Goal: Information Seeking & Learning: Find specific fact

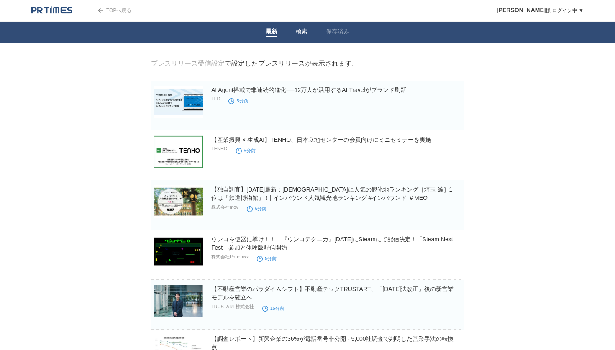
click at [299, 32] on link "検索" at bounding box center [302, 32] width 12 height 9
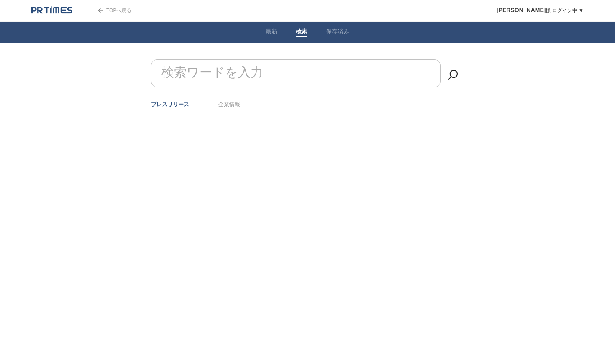
click at [260, 59] on form "検索ワードを入力" at bounding box center [307, 59] width 313 height 0
type input "提携"
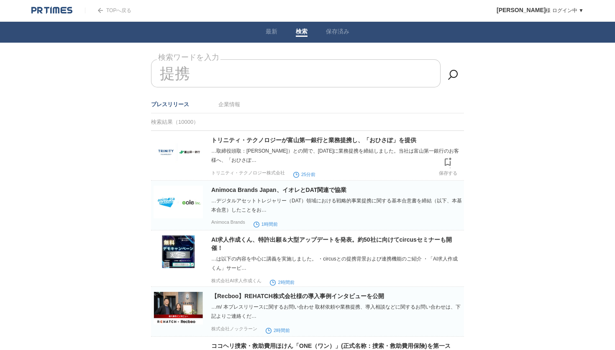
click at [182, 153] on img at bounding box center [177, 152] width 49 height 33
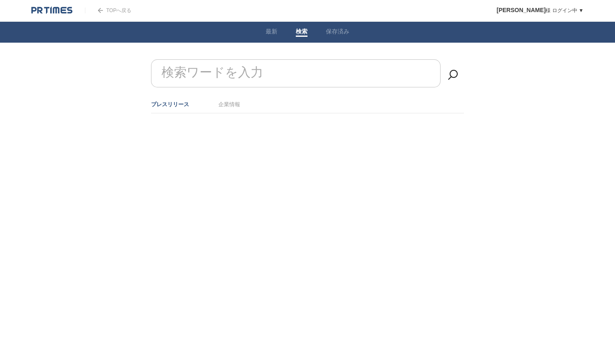
click at [56, 6] on img at bounding box center [51, 10] width 41 height 8
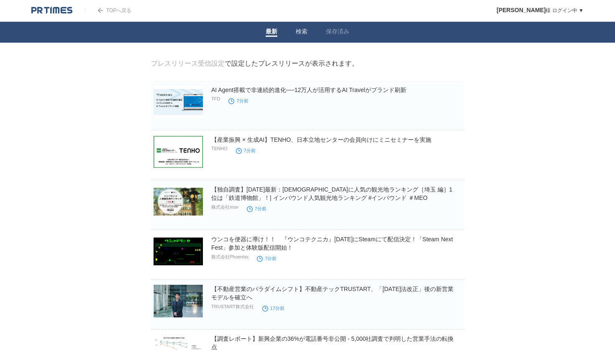
click at [301, 32] on link "検索" at bounding box center [302, 32] width 12 height 9
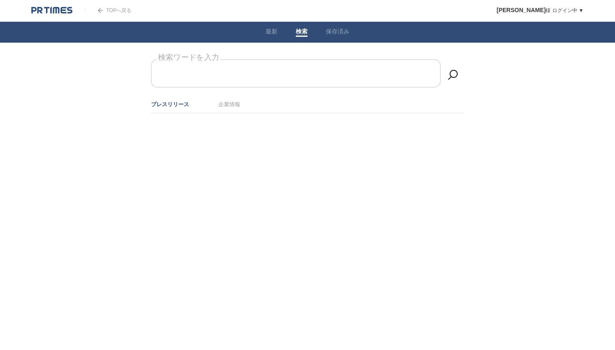
click at [224, 59] on form "検索ワードを入力" at bounding box center [307, 59] width 313 height 0
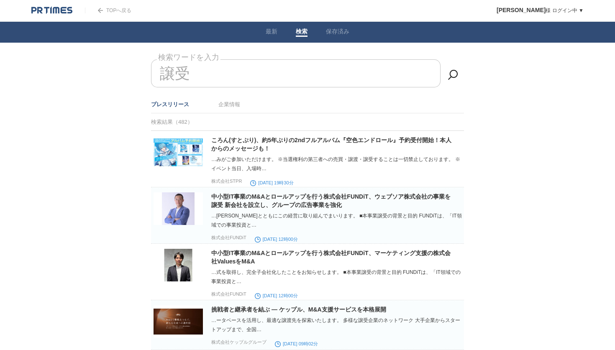
drag, startPoint x: 190, startPoint y: 74, endPoint x: 163, endPoint y: 74, distance: 26.8
click at [177, 74] on input "譲受" at bounding box center [295, 73] width 289 height 28
type input "[PERSON_NAME]"
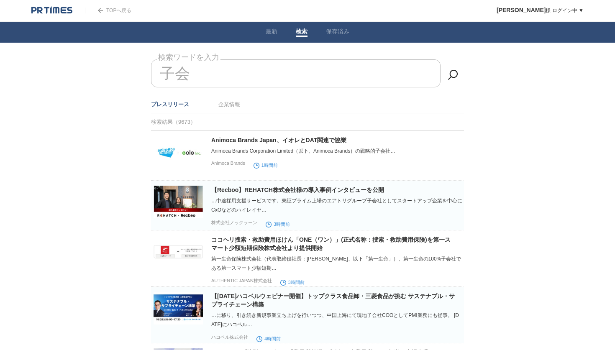
type input "子"
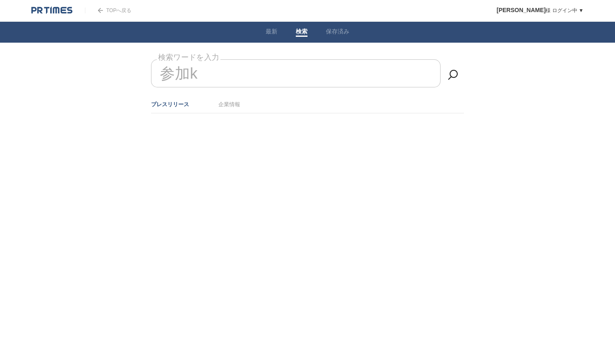
type input "参画"
